Goal: Check status: Check status

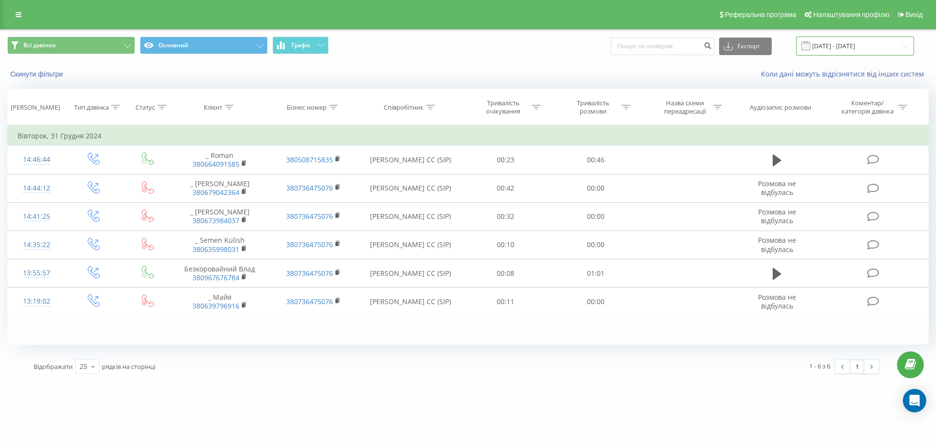
click at [824, 52] on input "[DATE] - [DATE]" at bounding box center [855, 46] width 118 height 19
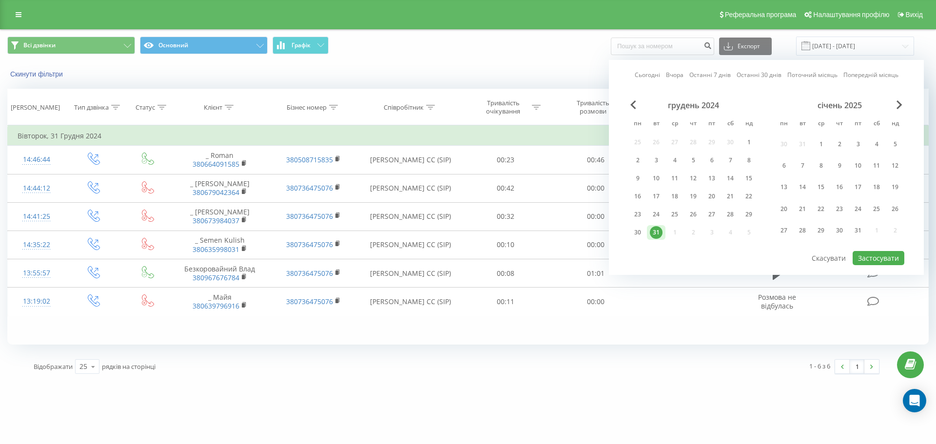
drag, startPoint x: 650, startPoint y: 75, endPoint x: 694, endPoint y: 118, distance: 62.0
click at [649, 75] on link "Сьогодні" at bounding box center [647, 74] width 25 height 9
click at [880, 258] on button "Застосувати" at bounding box center [879, 258] width 52 height 14
type input "[DATE] - [DATE]"
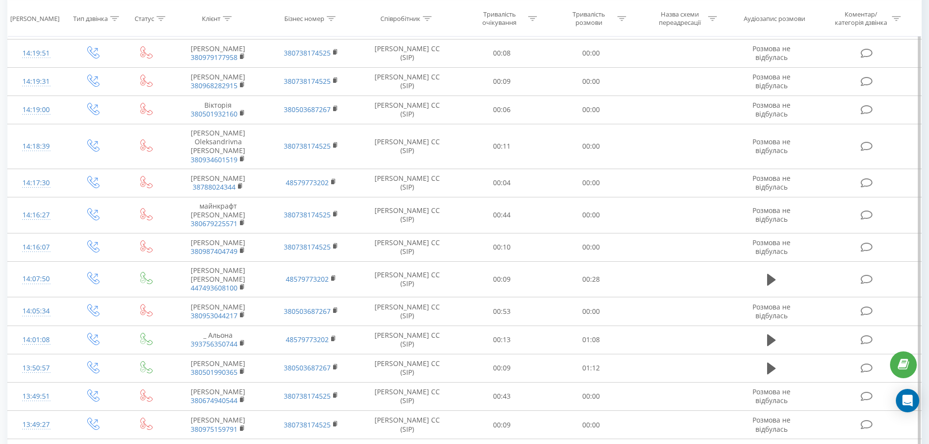
scroll to position [73, 0]
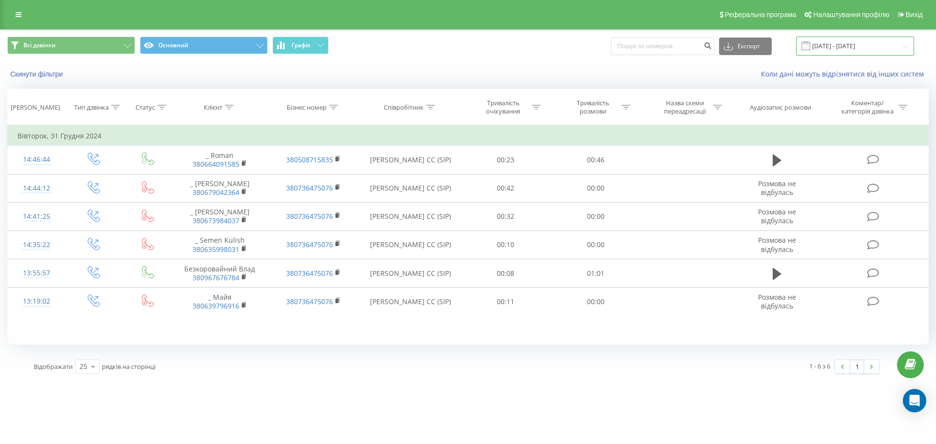
click at [856, 40] on input "[DATE] - [DATE]" at bounding box center [855, 46] width 118 height 19
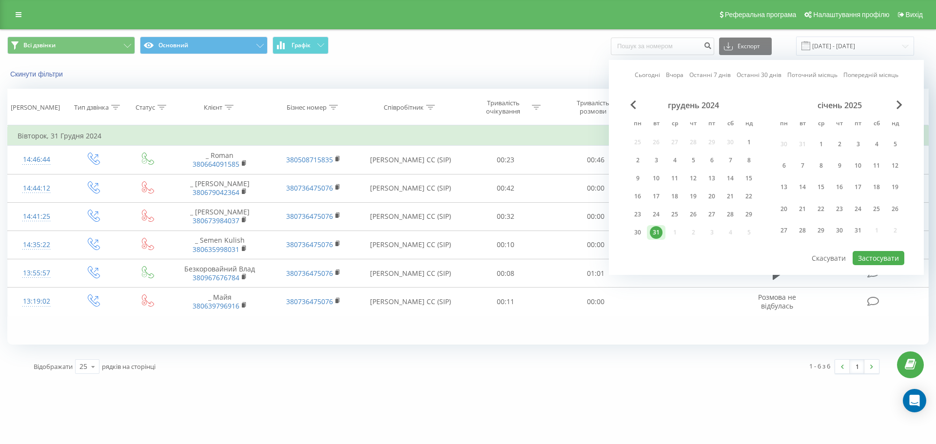
click at [654, 77] on link "Сьогодні" at bounding box center [647, 74] width 25 height 9
click at [879, 253] on button "Застосувати" at bounding box center [879, 258] width 52 height 14
type input "[DATE] - [DATE]"
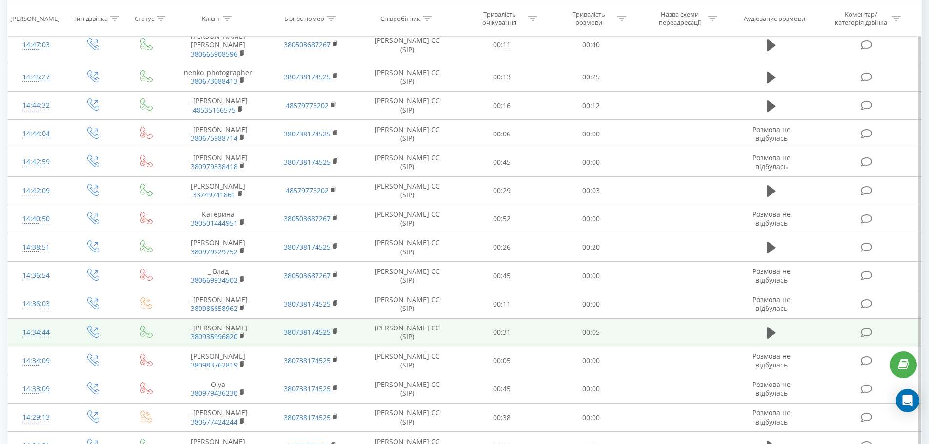
scroll to position [463, 0]
